Goal: Navigation & Orientation: Understand site structure

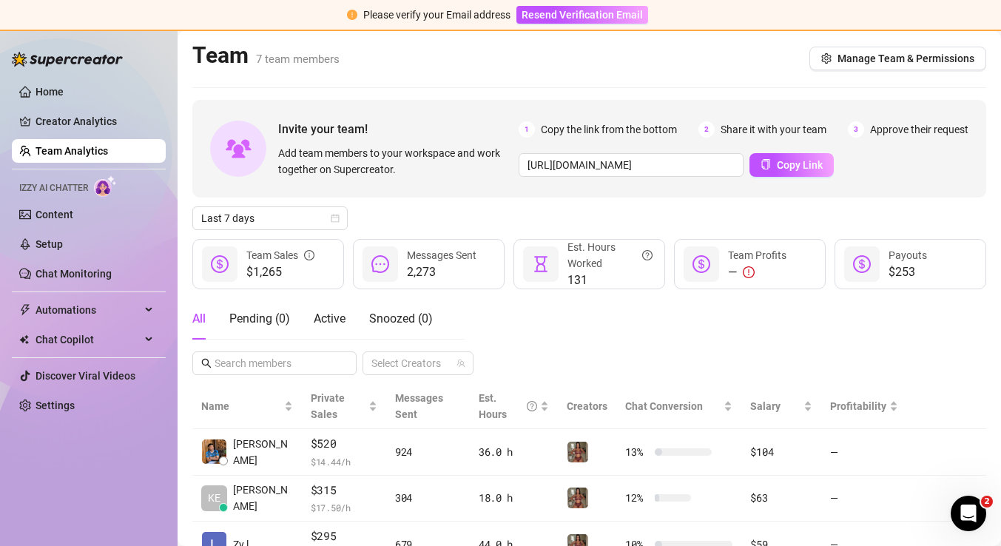
click at [280, 231] on div "Invite your team! Add team members to your workspace and work together on Super…" at bounding box center [589, 450] width 794 height 700
click at [276, 226] on span "Last 7 days" at bounding box center [270, 218] width 138 height 22
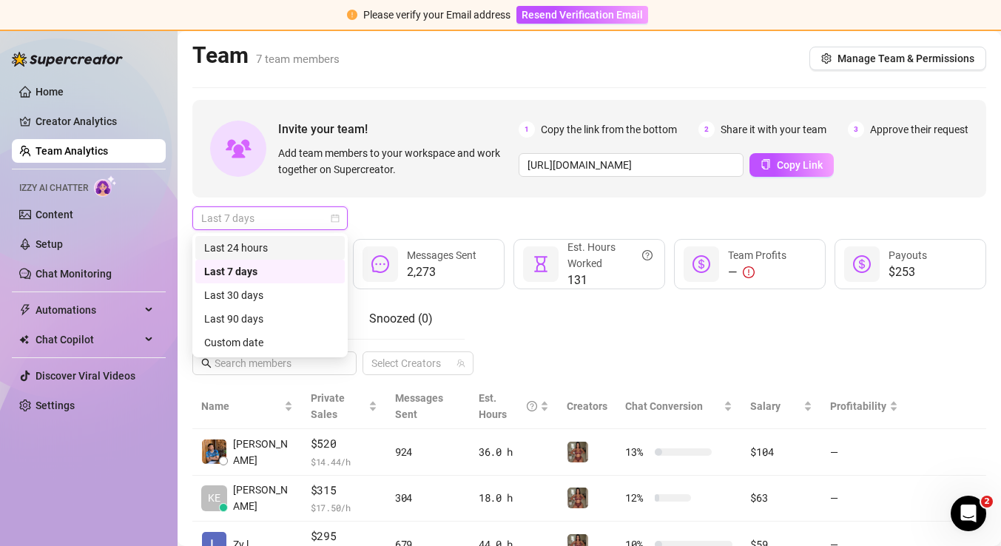
click at [274, 250] on div "Last 24 hours" at bounding box center [270, 248] width 132 height 16
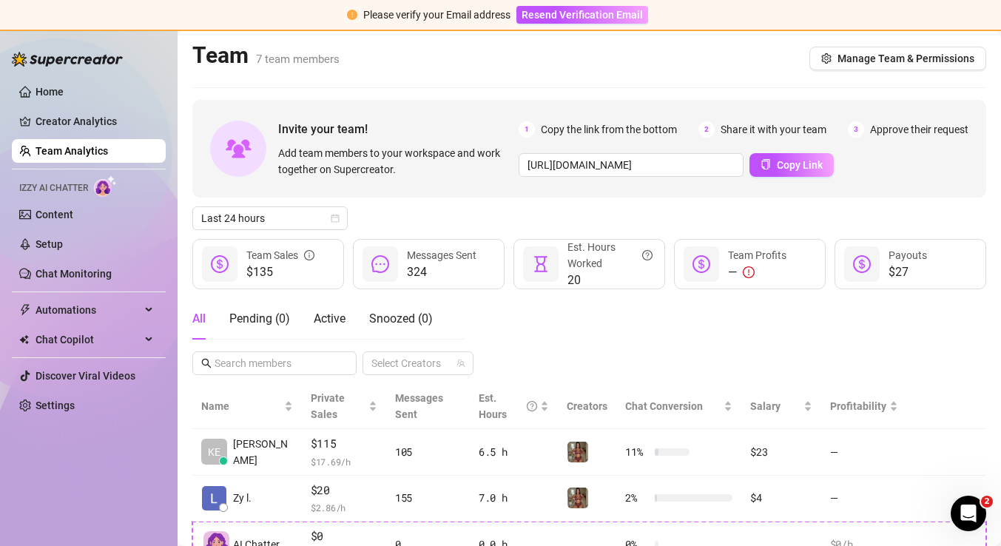
click at [345, 258] on div "$135 Team Sales 324 Messages Sent 20 Est. Hours Worked — Team Profits $27 Payou…" at bounding box center [589, 264] width 794 height 50
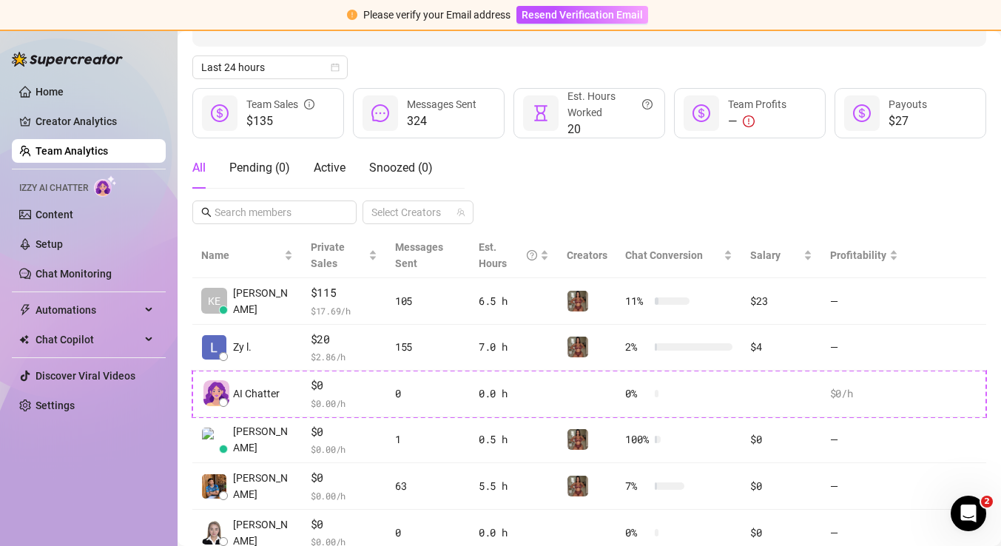
scroll to position [120, 0]
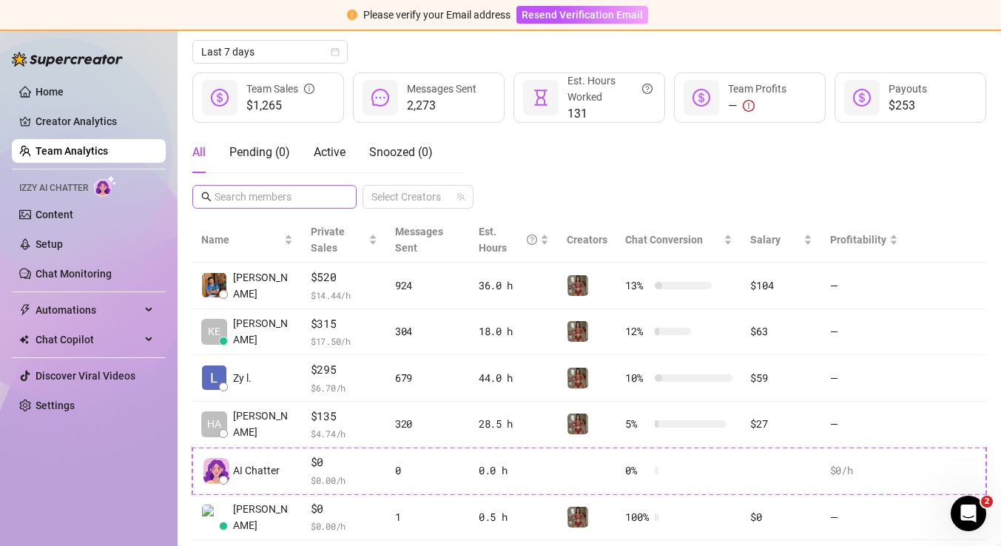
scroll to position [164, 0]
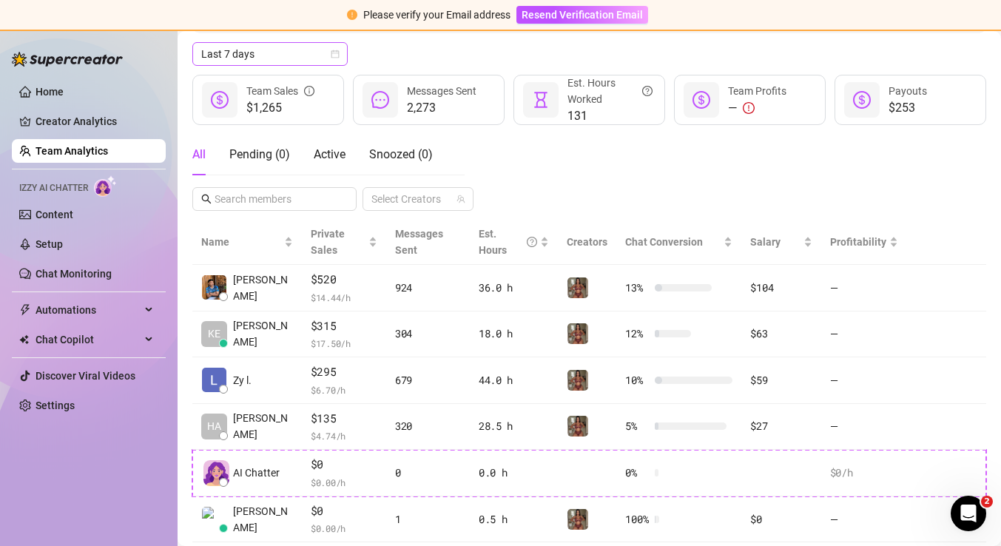
click at [297, 55] on span "Last 7 days" at bounding box center [270, 54] width 138 height 22
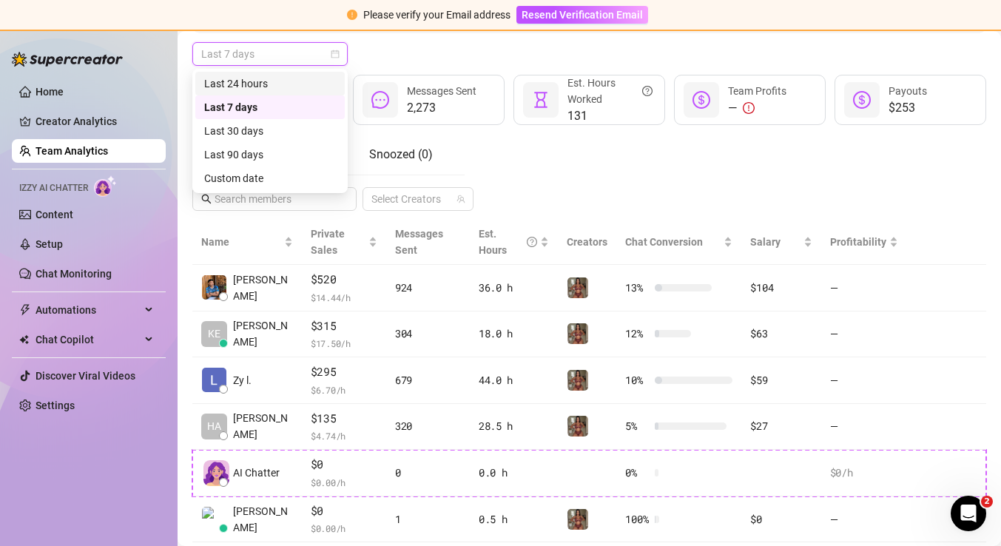
click at [291, 89] on div "Last 24 hours" at bounding box center [270, 83] width 132 height 16
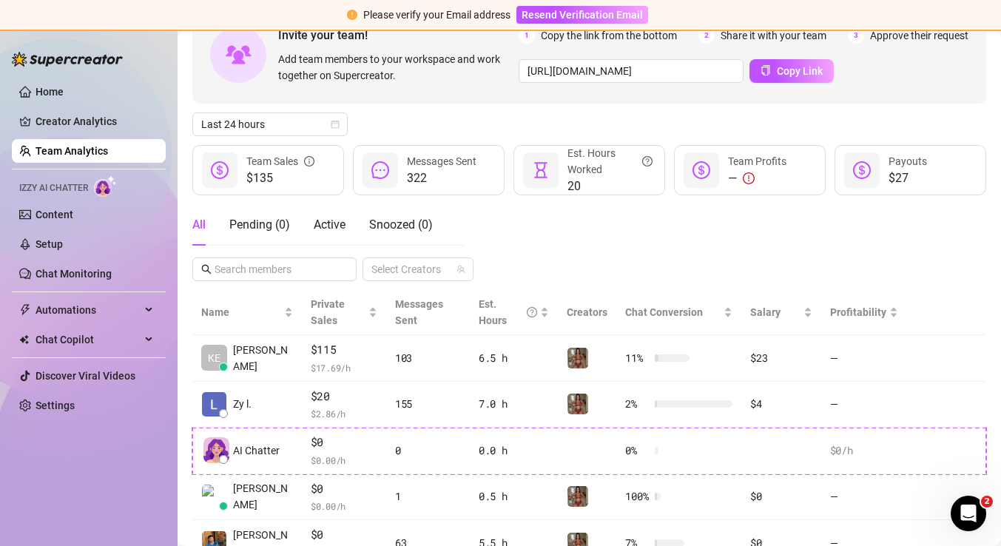
scroll to position [74, 0]
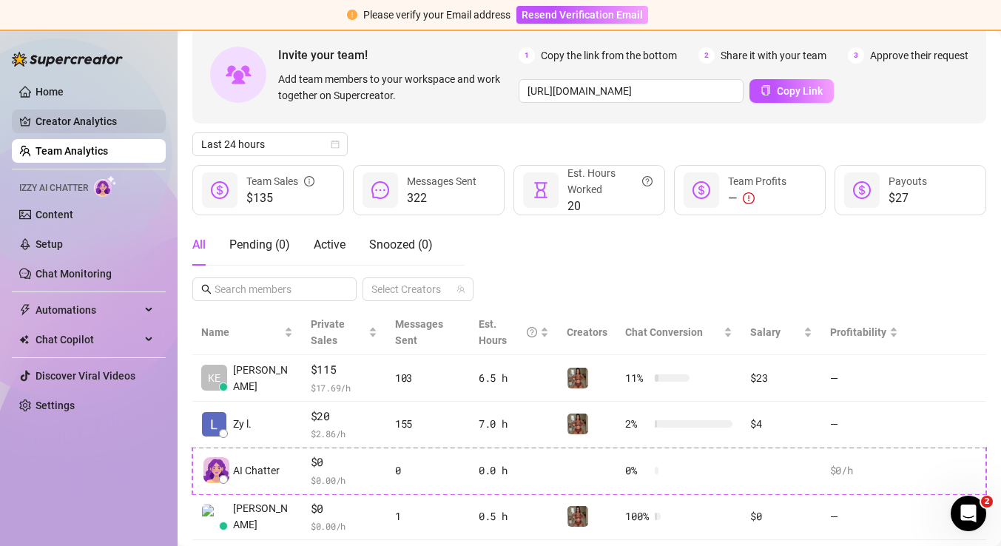
click at [47, 130] on link "Creator Analytics" at bounding box center [94, 121] width 118 height 24
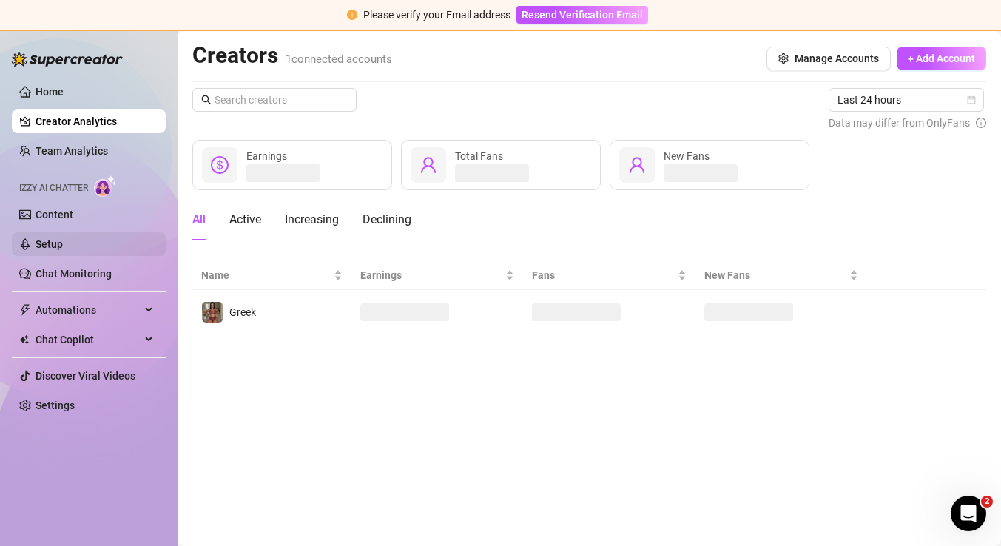
click at [63, 250] on link "Setup" at bounding box center [48, 244] width 27 height 12
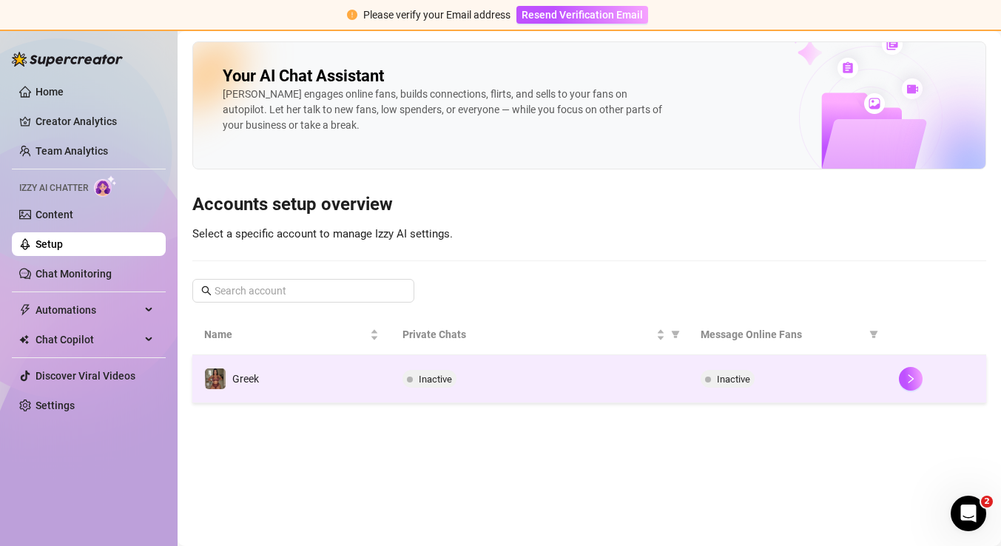
click at [519, 394] on td "Inactive" at bounding box center [538, 379] width 297 height 48
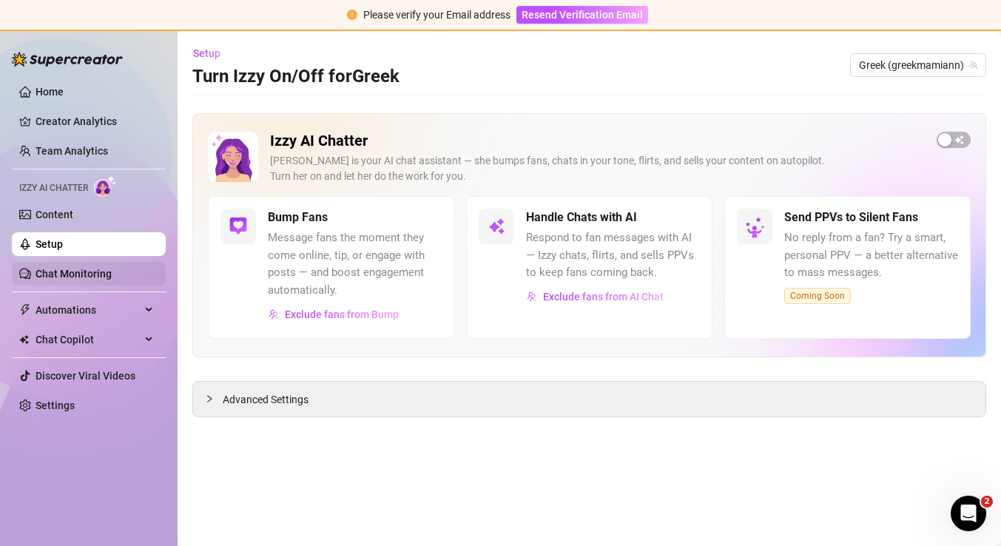
click at [102, 275] on link "Chat Monitoring" at bounding box center [73, 274] width 76 height 12
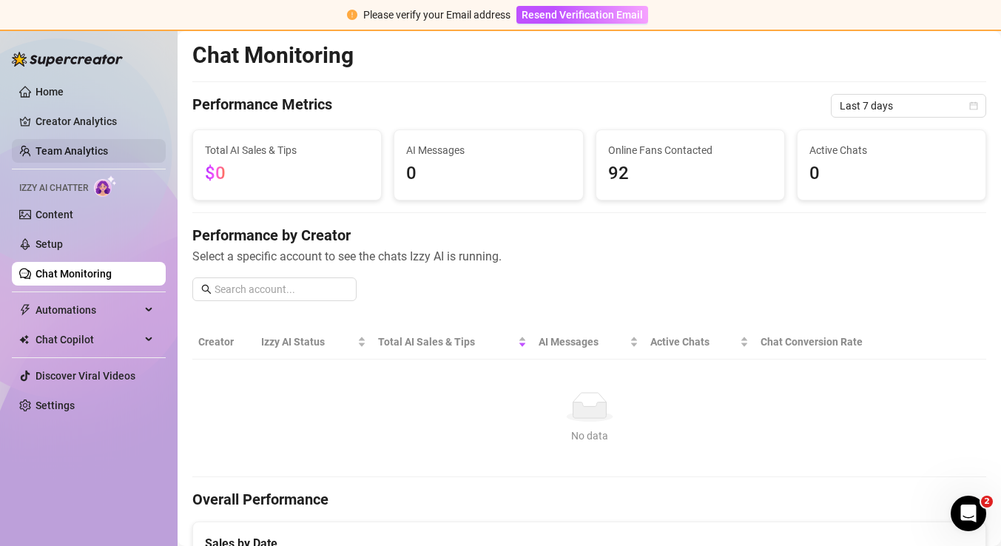
click at [67, 146] on link "Team Analytics" at bounding box center [71, 151] width 72 height 12
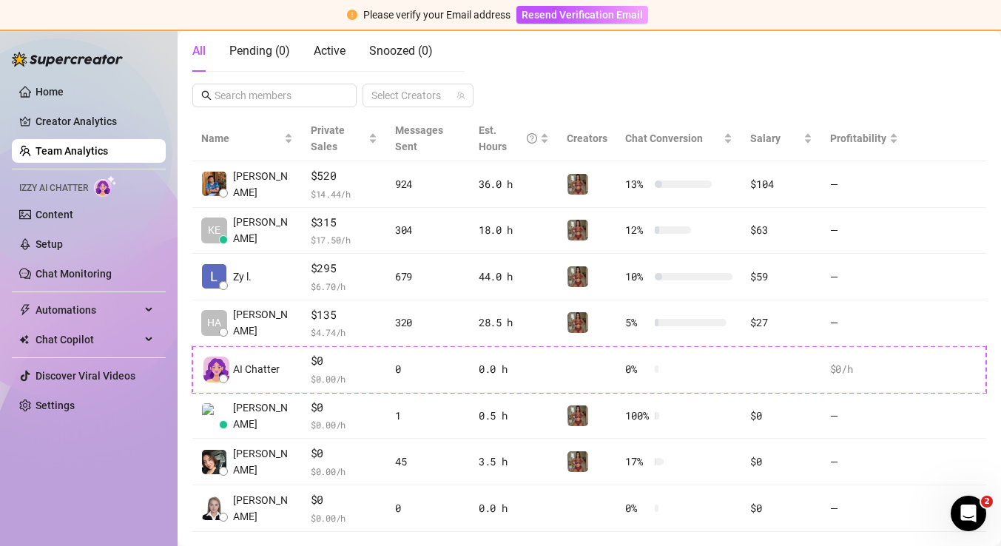
scroll to position [297, 0]
